Goal: Transaction & Acquisition: Purchase product/service

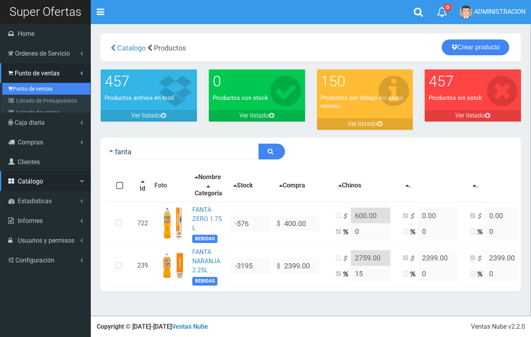
click at [43, 88] on link "Punto de ventas" at bounding box center [46, 89] width 88 height 12
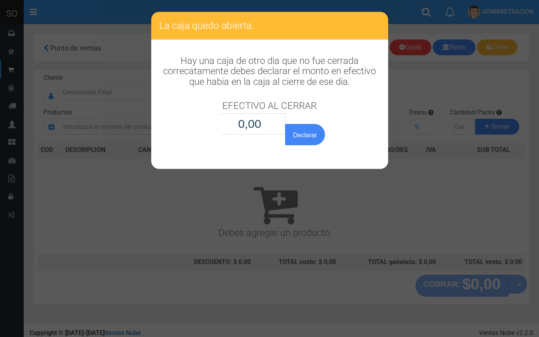
click at [264, 127] on input "0,00" at bounding box center [249, 123] width 71 height 21
type input "0,01"
click at [285, 124] on button "Declarar" at bounding box center [304, 134] width 39 height 21
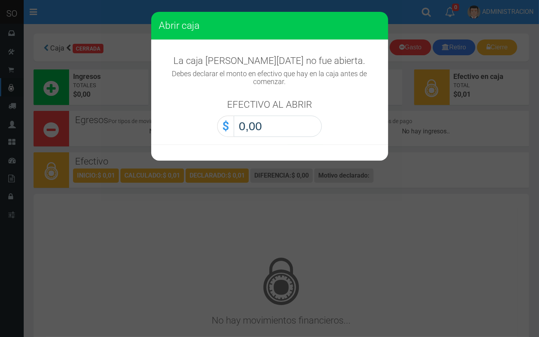
click at [305, 133] on input "0,00" at bounding box center [278, 126] width 88 height 21
type input "0,01"
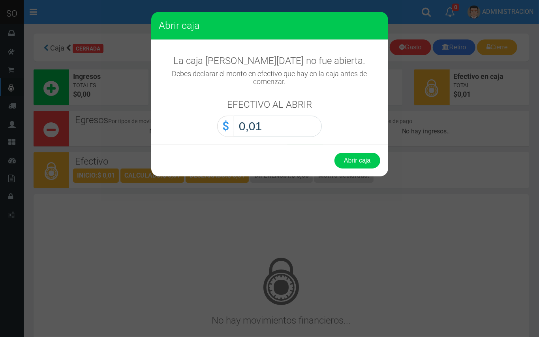
click at [334, 153] on button "Abrir caja" at bounding box center [357, 161] width 46 height 16
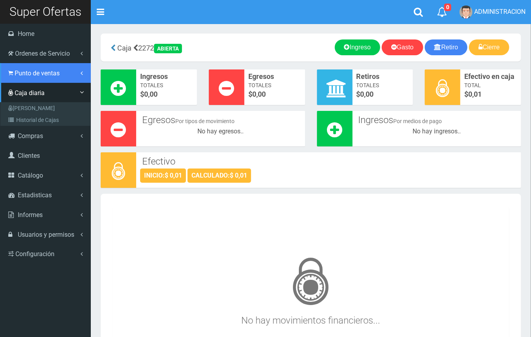
click at [40, 75] on span "Punto de ventas" at bounding box center [37, 72] width 45 height 7
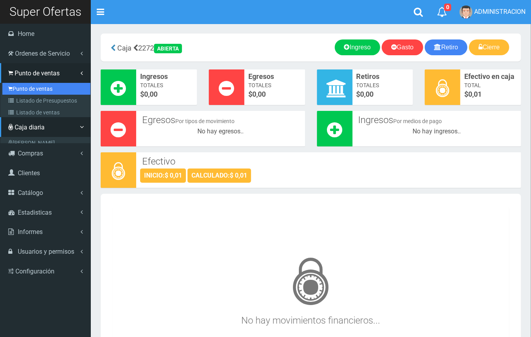
click at [43, 86] on link "Punto de ventas" at bounding box center [46, 89] width 88 height 12
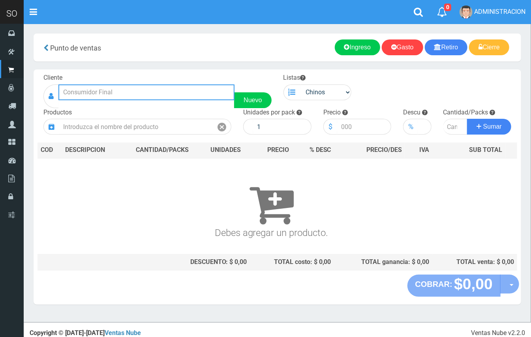
click at [150, 89] on input "text" at bounding box center [146, 92] width 176 height 16
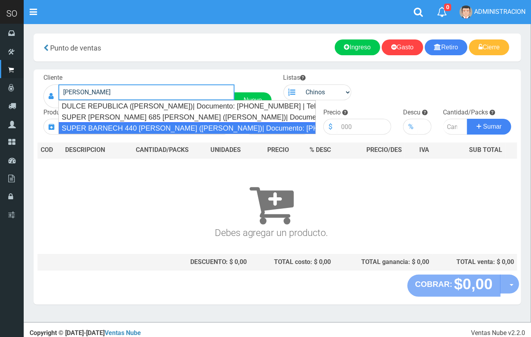
click at [142, 124] on div "SUPER BARNECH 440 MIRIAM (LUJAN)| Documento: 254587855 | Teléfono:" at bounding box center [186, 128] width 257 height 12
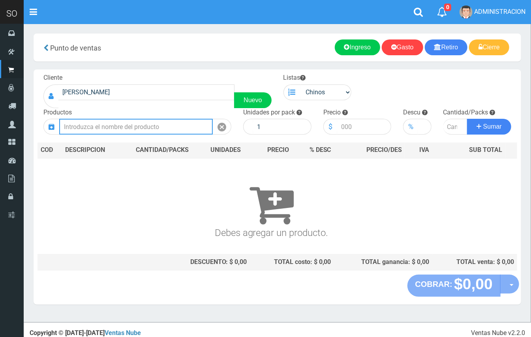
type input "SUPER BARNECH 440 MIRIAM (LUJAN)| Documento: 254587855 | Teléfono:"
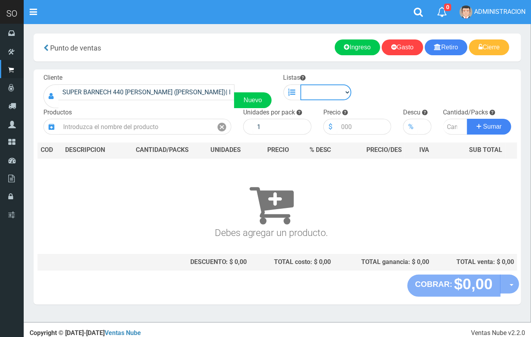
drag, startPoint x: 328, startPoint y: 94, endPoint x: 328, endPoint y: 99, distance: 4.7
click at [328, 94] on select "Chinos . ." at bounding box center [325, 92] width 51 height 16
click at [300, 84] on select "Chinos . ." at bounding box center [325, 92] width 51 height 16
click at [328, 90] on select "Chinos . ." at bounding box center [325, 92] width 51 height 16
select select "1"
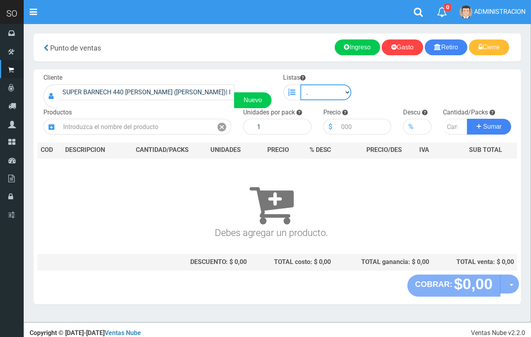
click at [300, 84] on select "Chinos . ." at bounding box center [325, 92] width 51 height 16
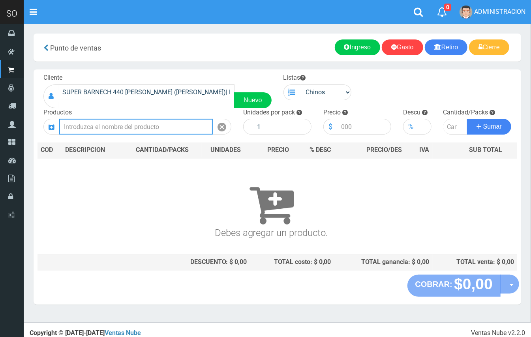
drag, startPoint x: 141, startPoint y: 133, endPoint x: 114, endPoint y: 0, distance: 135.3
click at [137, 130] on input "text" at bounding box center [136, 127] width 154 height 16
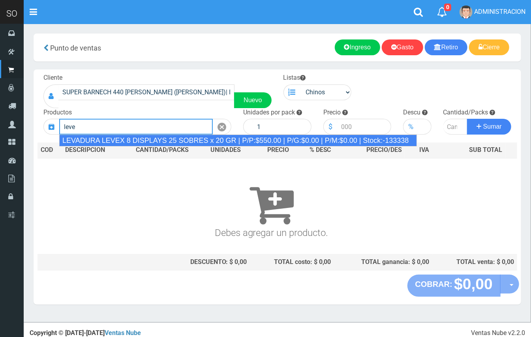
click at [173, 140] on div "LEVADURA LEVEX 8 DISPLAYS 25 SOBRES x 20 GR | P/P:$550.00 | P/G:$0.00 | P/M:$0.…" at bounding box center [238, 141] width 358 height 12
type input "LEVADURA LEVEX 8 DISPLAYS 25 SOBRES x 20 GR | P/P:$550.00 | P/G:$0.00 | P/M:$0.…"
type input "25"
type input "550.00"
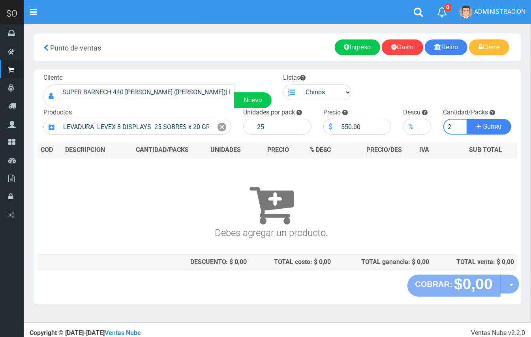
type input "2"
click at [467, 119] on button "Sumar" at bounding box center [489, 127] width 44 height 16
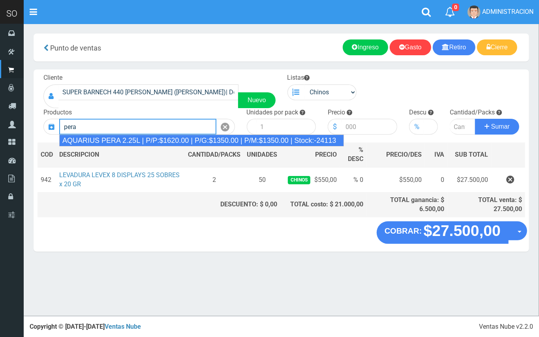
click at [176, 137] on div "AQUARIUS PERA 2.25L | P/P:$1620.00 | P/G:$1350.00 | P/M:$1350.00 | Stock:-24113" at bounding box center [201, 141] width 285 height 12
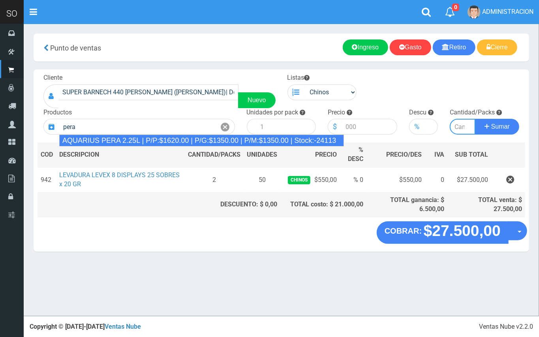
type input "AQUARIUS PERA 2.25L | P/P:$1620.00 | P/G:$1350.00 | P/M:$1350.00 | Stock:-24113"
type input "6"
type input "1620.00"
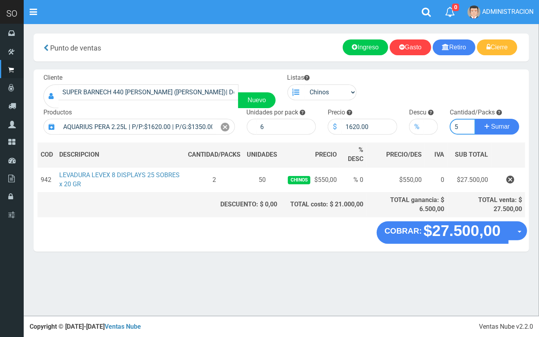
type input "5"
click at [475, 119] on button "Sumar" at bounding box center [497, 127] width 44 height 16
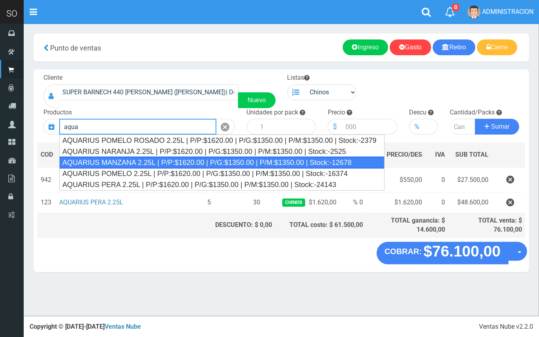
click at [176, 165] on div "AQUARIUS MANZANA 2.25L | P/P:$1620.00 | P/G:$1350.00 | P/M:$1350.00 | Stock:-12…" at bounding box center [221, 163] width 325 height 12
type input "AQUARIUS MANZANA 2.25L | P/P:$1620.00 | P/G:$1350.00 | P/M:$1350.00 | Stock:-12…"
type input "6"
type input "1620.00"
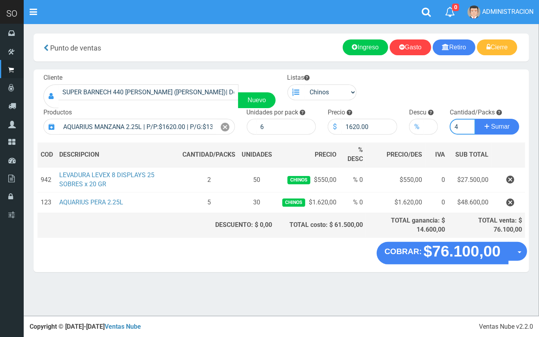
type input "4"
click at [475, 119] on button "Sumar" at bounding box center [497, 127] width 44 height 16
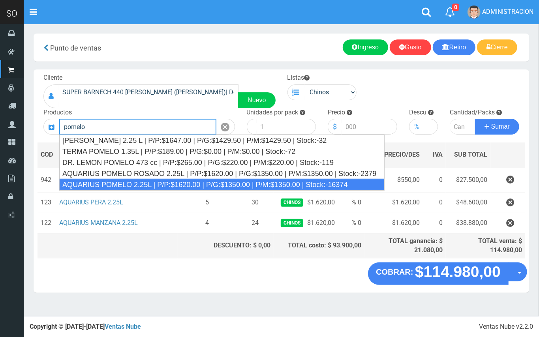
click at [280, 185] on div "AQUARIUS POMELO 2.25L | P/P:$1620.00 | P/G:$1350.00 | P/M:$1350.00 | Stock:-163…" at bounding box center [221, 185] width 325 height 12
type input "AQUARIUS POMELO 2.25L | P/P:$1620.00 | P/G:$1350.00 | P/M:$1350.00 | Stock:-163…"
type input "6"
type input "1620.00"
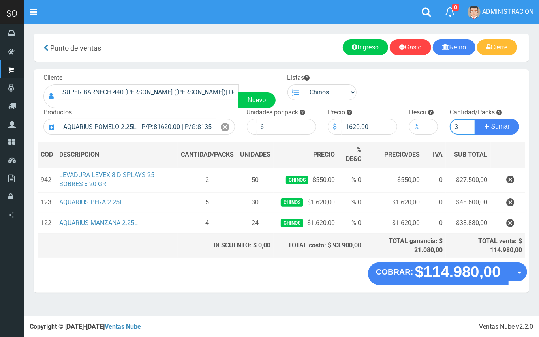
type input "3"
click at [475, 119] on button "Sumar" at bounding box center [497, 127] width 44 height 16
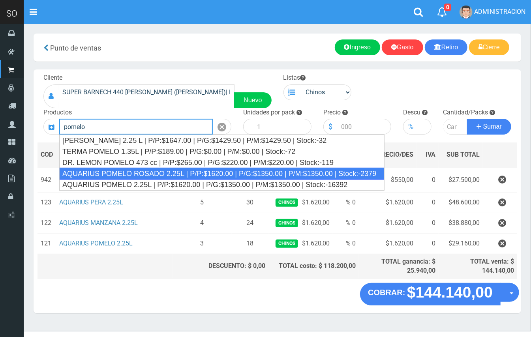
click at [146, 177] on div "AQUARIUS POMELO ROSADO 2.25L | P/P:$1620.00 | P/G:$1350.00 | P/M:$1350.00 | Sto…" at bounding box center [221, 174] width 325 height 12
type input "AQUARIUS POMELO ROSADO 2.25L | P/P:$1620.00 | P/G:$1350.00 | P/M:$1350.00 | Sto…"
type input "6"
type input "1620.00"
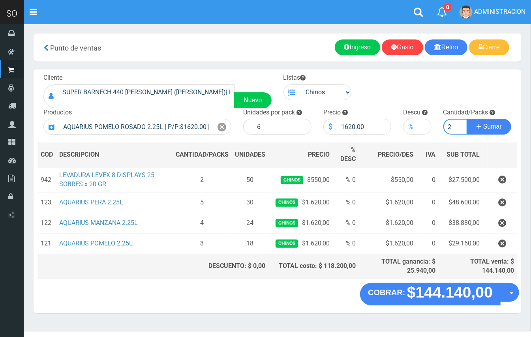
type input "2"
click at [467, 119] on button "Sumar" at bounding box center [489, 127] width 44 height 16
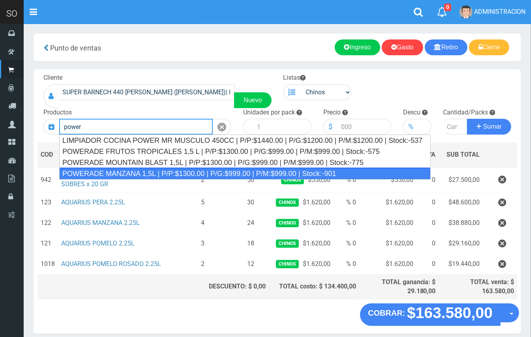
click at [320, 171] on div "POWERADE MANZANA 1,5L | P/P:$1300.00 | P/G:$999.00 | P/M:$999.00 | Stock:-901" at bounding box center [244, 174] width 371 height 12
type input "POWERADE MANZANA 1,5L | P/P:$1300.00 | P/G:$999.00 | P/M:$999.00 | Stock:-901"
type input "4"
type input "1300.00"
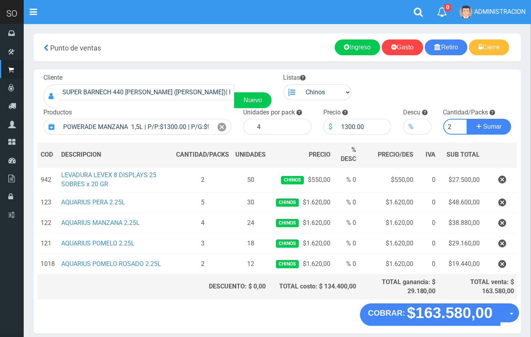
type input "2"
click at [467, 119] on button "Sumar" at bounding box center [489, 127] width 44 height 16
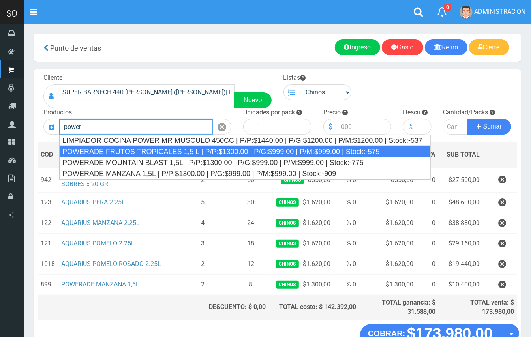
click at [346, 152] on div "POWERADE FRUTOS TROPICALES 1,5 L | P/P:$1300.00 | P/G:$999.00 | P/M:$999.00 | S…" at bounding box center [244, 152] width 371 height 12
type input "POWERADE FRUTOS TROPICALES 1,5 L | P/P:$1300.00 | P/G:$999.00 | P/M:$999.00 | S…"
type input "4"
type input "1300.00"
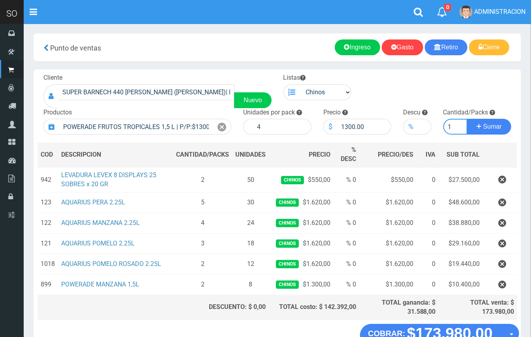
type input "1"
click at [467, 119] on button "Sumar" at bounding box center [489, 127] width 44 height 16
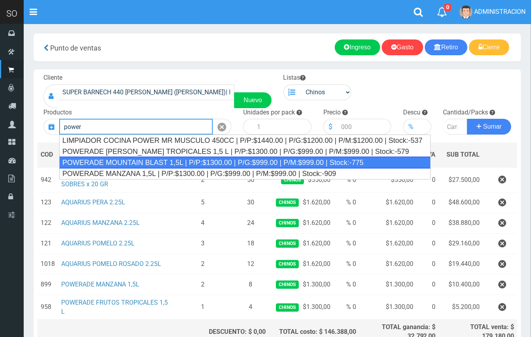
click at [368, 165] on div "POWERADE MOUNTAIN BLAST 1,5L | P/P:$1300.00 | P/G:$999.00 | P/M:$999.00 | Stock…" at bounding box center [244, 163] width 371 height 12
type input "POWERADE MOUNTAIN BLAST 1,5L | P/P:$1300.00 | P/G:$999.00 | P/M:$999.00 | Stock…"
type input "4"
type input "1300.00"
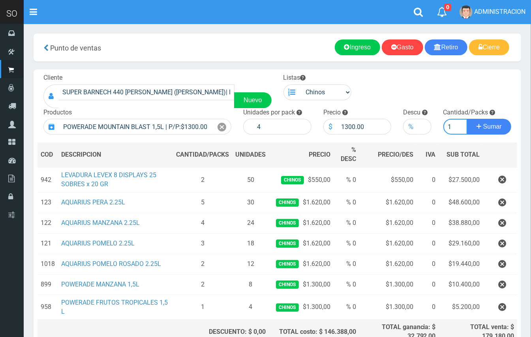
type input "1"
click at [467, 119] on button "Sumar" at bounding box center [489, 127] width 44 height 16
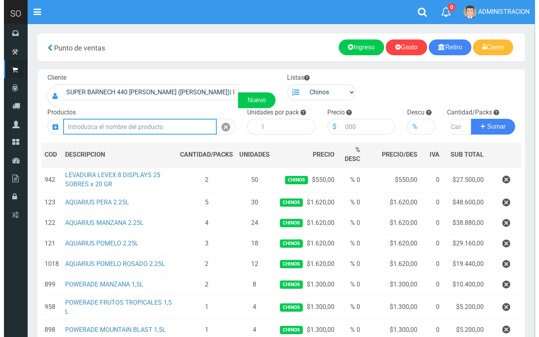
scroll to position [99, 0]
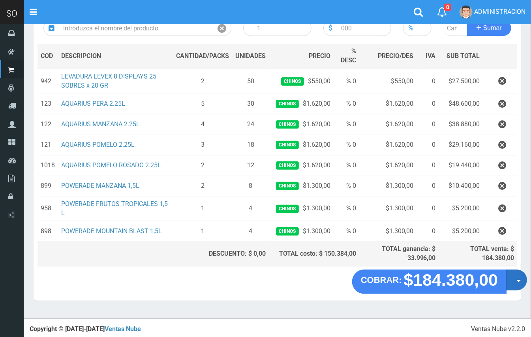
drag, startPoint x: 513, startPoint y: 277, endPoint x: 512, endPoint y: 296, distance: 19.0
click at [513, 279] on button "Opciones" at bounding box center [516, 280] width 21 height 21
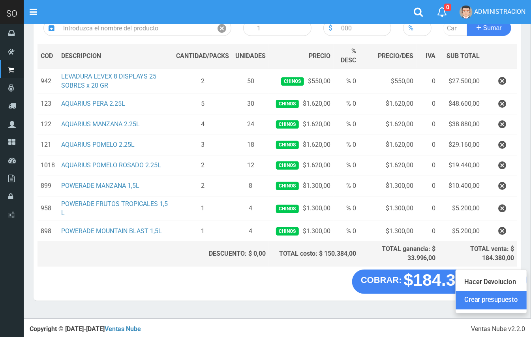
click at [509, 304] on link "Crear presupuesto" at bounding box center [491, 301] width 71 height 18
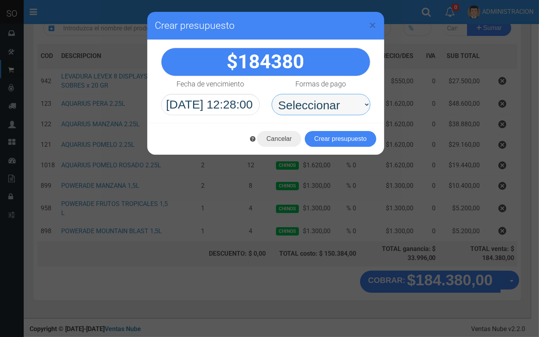
drag, startPoint x: 333, startPoint y: 87, endPoint x: 332, endPoint y: 113, distance: 25.7
click at [332, 99] on select "Seleccionar Efectivo Tarjeta de Crédito Depósito Débito" at bounding box center [321, 104] width 99 height 21
select select "Efectivo"
click at [272, 94] on select "Seleccionar Efectivo Tarjeta de Crédito Depósito Débito" at bounding box center [321, 104] width 99 height 21
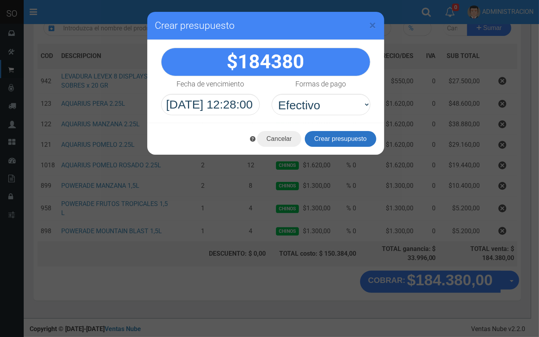
click at [335, 141] on button "Crear presupuesto" at bounding box center [340, 139] width 71 height 16
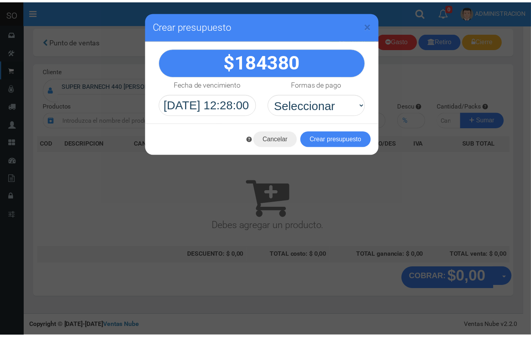
scroll to position [2, 0]
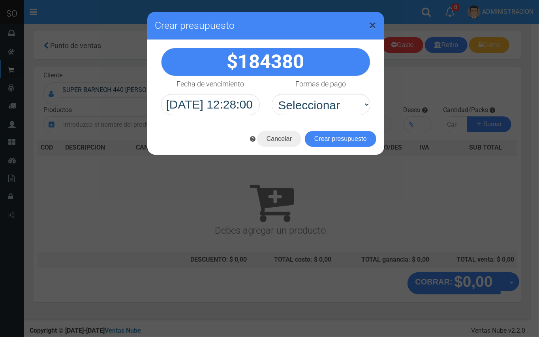
click at [374, 24] on span "×" at bounding box center [372, 25] width 7 height 15
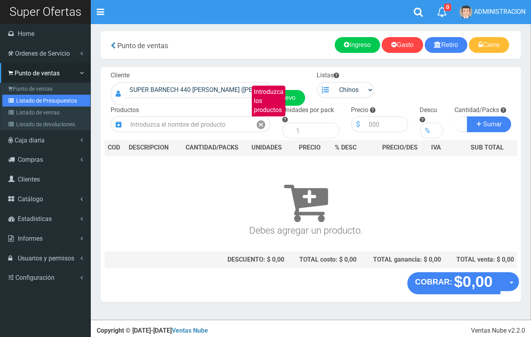
click at [39, 100] on link "Listado de Presupuestos" at bounding box center [46, 101] width 88 height 12
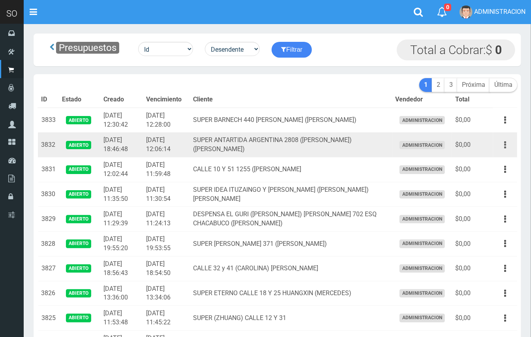
click at [502, 142] on button "button" at bounding box center [505, 145] width 18 height 14
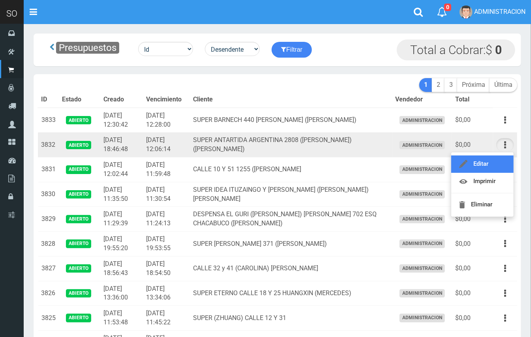
click at [497, 160] on link "Editar" at bounding box center [482, 163] width 62 height 17
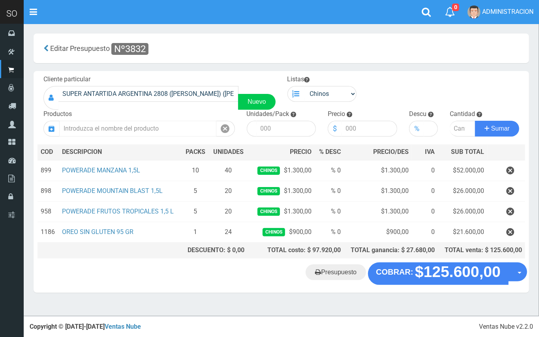
click at [148, 122] on input "text" at bounding box center [137, 129] width 157 height 16
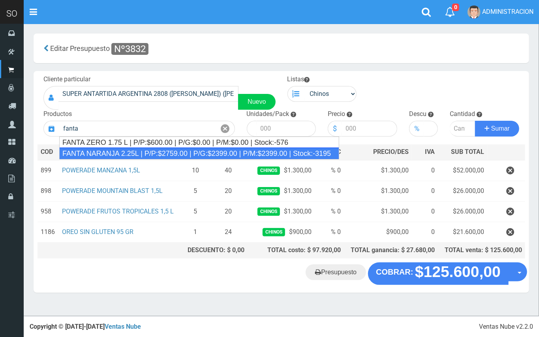
click at [160, 152] on div "FANTA NARANJA 2.25L | P/P:$2759.00 | P/G:$2399.00 | P/M:$2399.00 | Stock:-3195" at bounding box center [199, 154] width 280 height 12
type input "FANTA NARANJA 2.25L | P/P:$2759.00 | P/G:$2399.00 | P/M:$2399.00 | Stock:-3195"
type input "8"
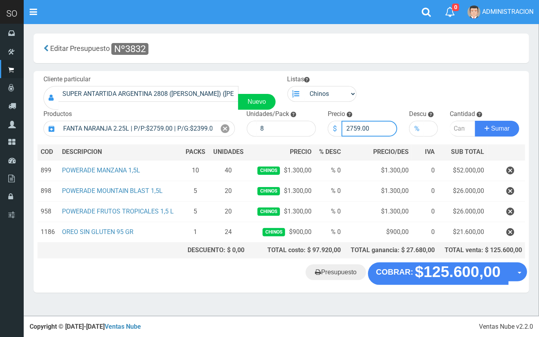
click at [359, 128] on input "2759.00" at bounding box center [369, 129] width 56 height 16
type input "2750.00"
click at [459, 127] on input "number" at bounding box center [463, 129] width 26 height 16
type input "5"
click at [475, 121] on button "Sumar" at bounding box center [497, 129] width 44 height 16
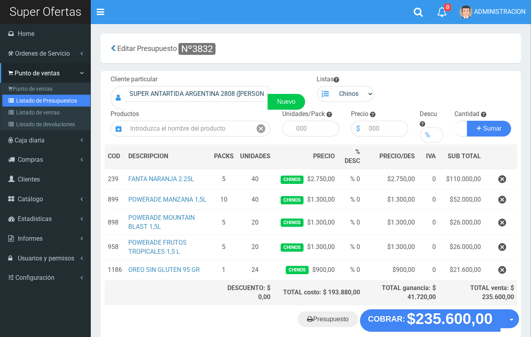
click at [26, 104] on link "Listado de Presupuestos" at bounding box center [46, 101] width 88 height 12
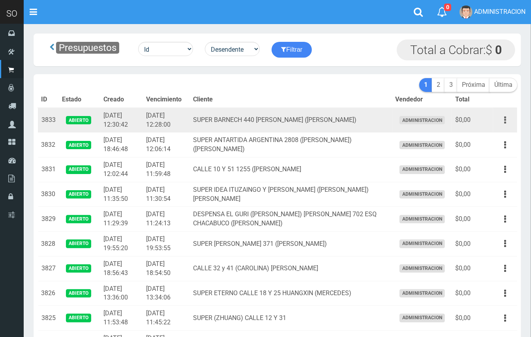
click at [505, 120] on icon "button" at bounding box center [505, 120] width 2 height 14
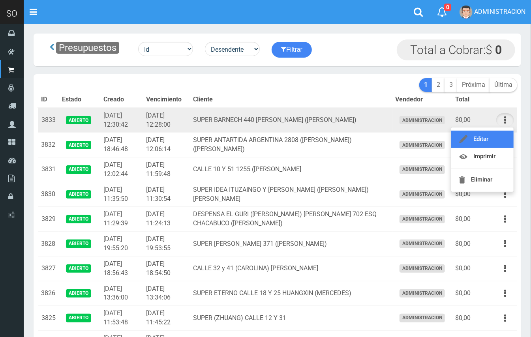
click at [493, 133] on link "Editar" at bounding box center [482, 139] width 62 height 17
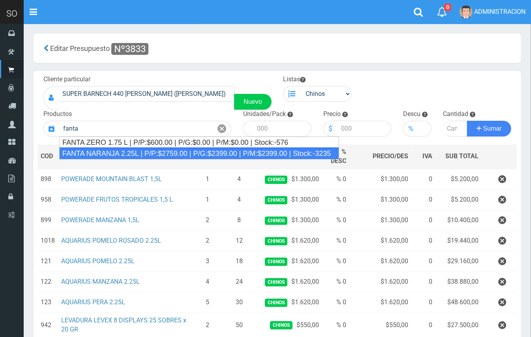
click at [154, 152] on div "FANTA NARANJA 2.25L | P/P:$2759.00 | P/G:$2399.00 | P/M:$2399.00 | Stock:-3235" at bounding box center [199, 154] width 280 height 12
type input "FANTA NARANJA 2.25L | P/P:$2759.00 | P/G:$2399.00 | P/M:$2399.00 | Stock:-3235"
type input "8"
type input "2759.00"
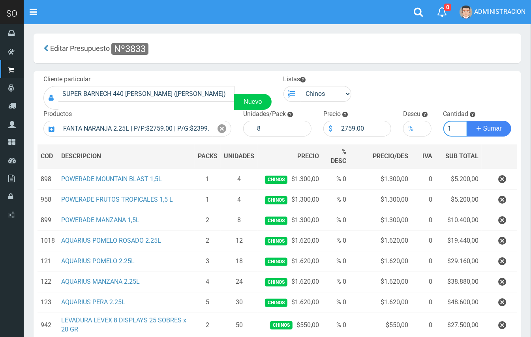
type input "1"
click at [467, 121] on button "Sumar" at bounding box center [489, 129] width 44 height 16
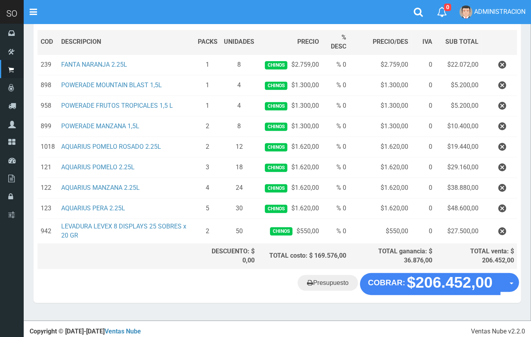
scroll to position [116, 0]
